Goal: Task Accomplishment & Management: Use online tool/utility

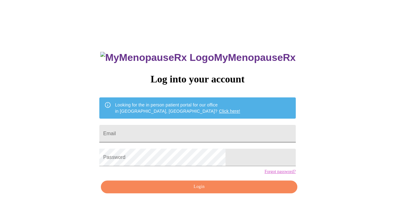
click at [206, 133] on input "Email" at bounding box center [197, 134] width 196 height 18
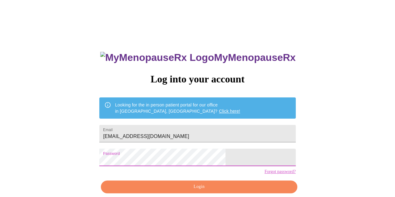
scroll to position [28, 0]
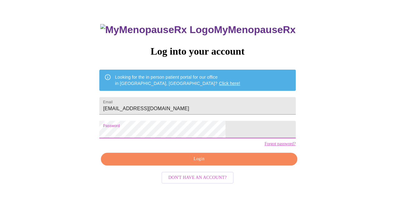
click at [199, 163] on span "Login" at bounding box center [199, 159] width 182 height 8
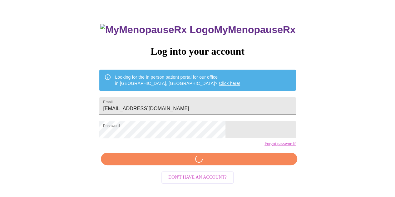
scroll to position [28, 0]
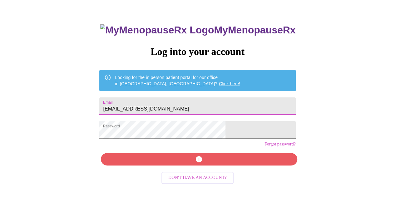
drag, startPoint x: 223, startPoint y: 104, endPoint x: 174, endPoint y: 109, distance: 48.5
click at [174, 109] on input "[EMAIL_ADDRESS][DOMAIN_NAME]" at bounding box center [197, 107] width 196 height 18
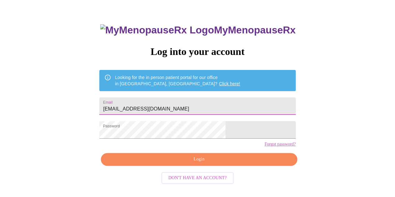
type input "[EMAIL_ADDRESS][DOMAIN_NAME]"
click at [198, 163] on span "Login" at bounding box center [199, 160] width 182 height 8
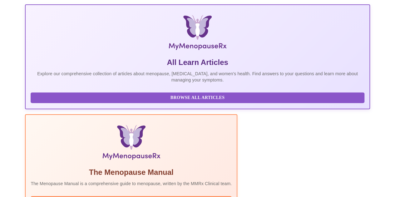
scroll to position [153, 0]
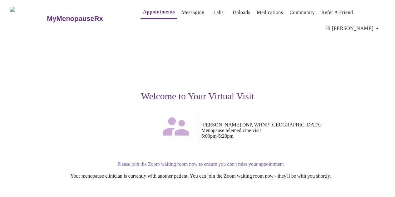
click at [229, 162] on p "Please join the Zoom waiting room now to ensure you don't miss your appointment" at bounding box center [200, 165] width 369 height 6
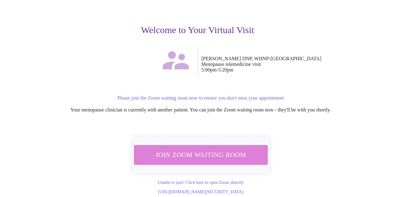
click at [210, 149] on span "Join Zoom Waiting Room" at bounding box center [201, 155] width 118 height 12
